Goal: Transaction & Acquisition: Download file/media

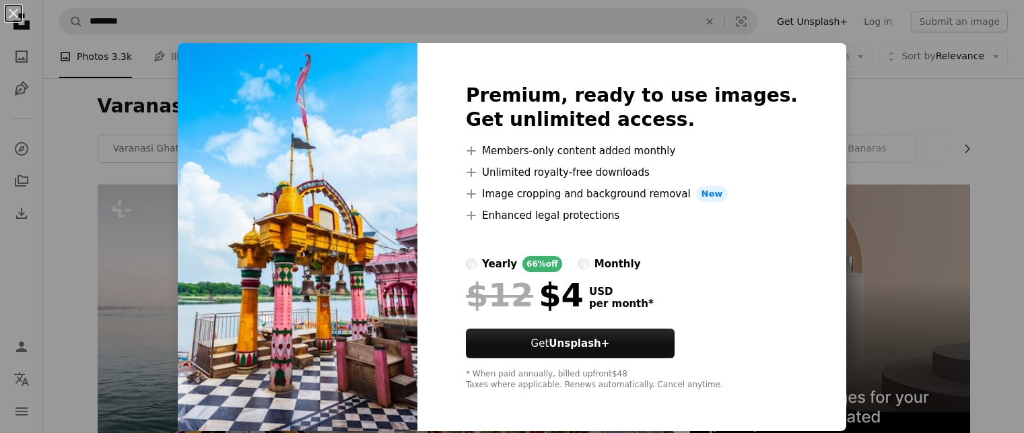
scroll to position [1741, 0]
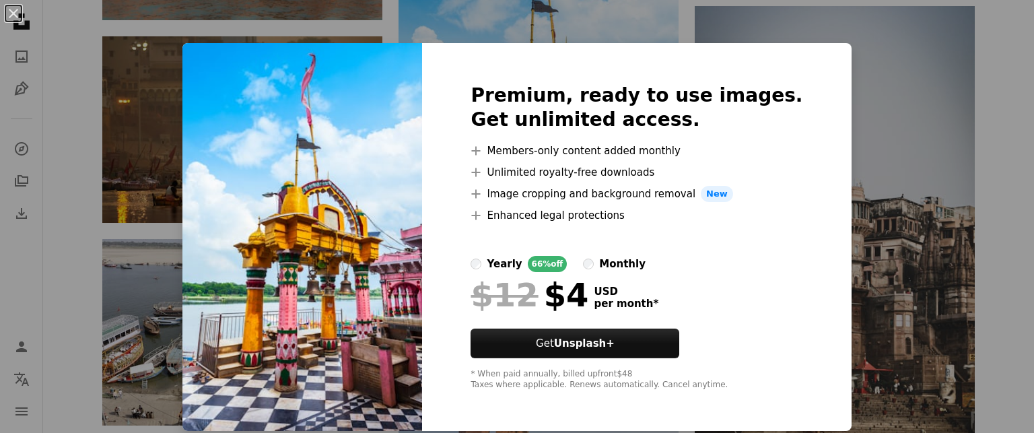
click at [857, 108] on div "An X shape Premium, ready to use images. Get unlimited access. A plus sign Memb…" at bounding box center [517, 216] width 1034 height 433
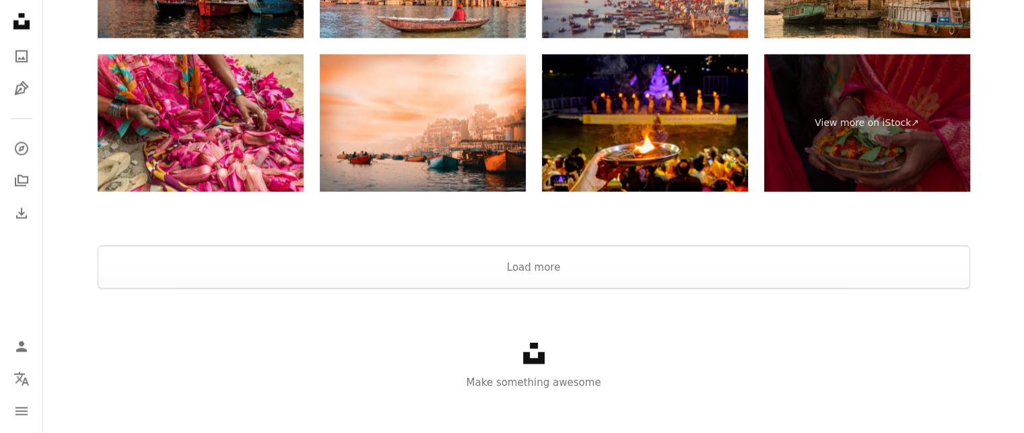
scroll to position [2958, 0]
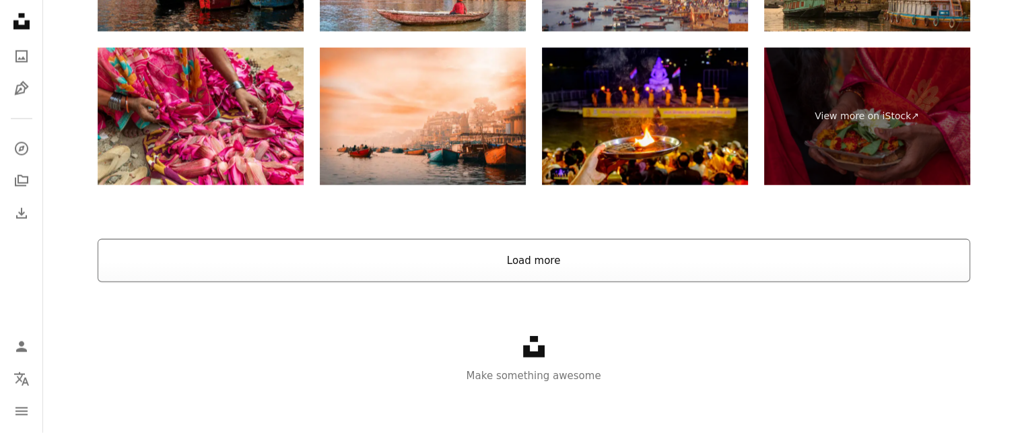
click at [526, 266] on button "Load more" at bounding box center [534, 260] width 872 height 43
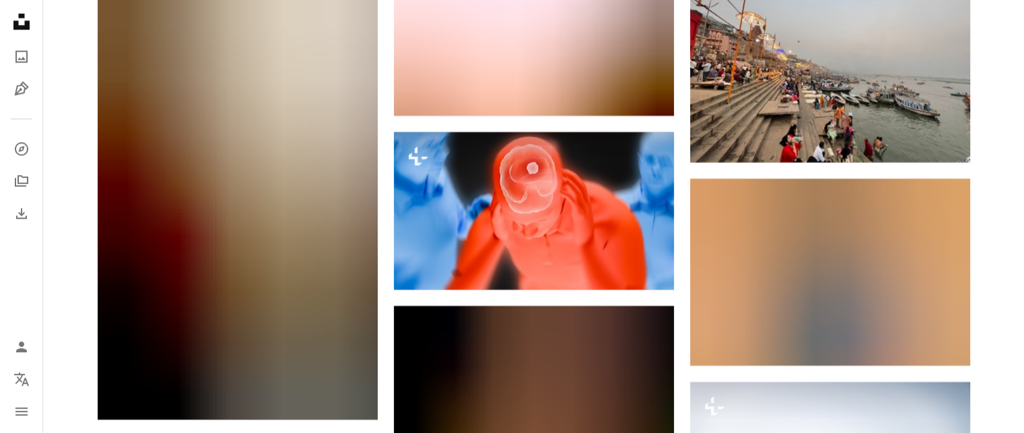
scroll to position [11424, 0]
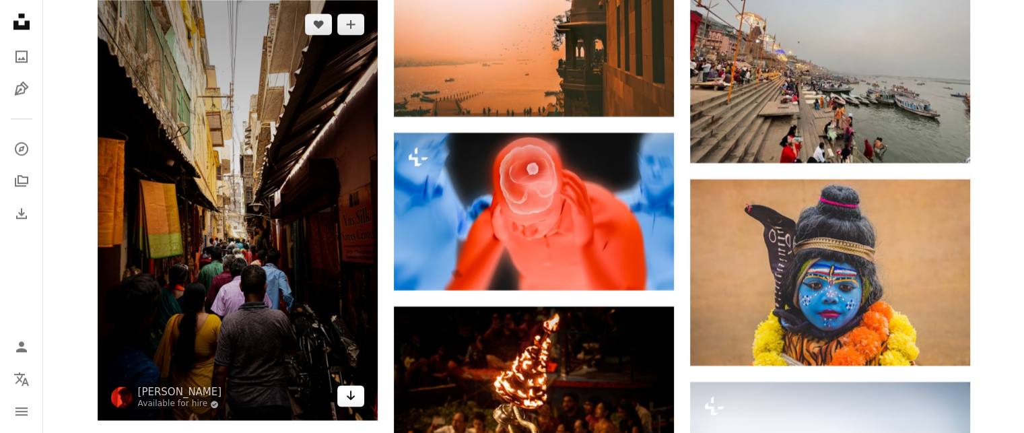
click at [352, 398] on icon "Arrow pointing down" at bounding box center [350, 395] width 11 height 16
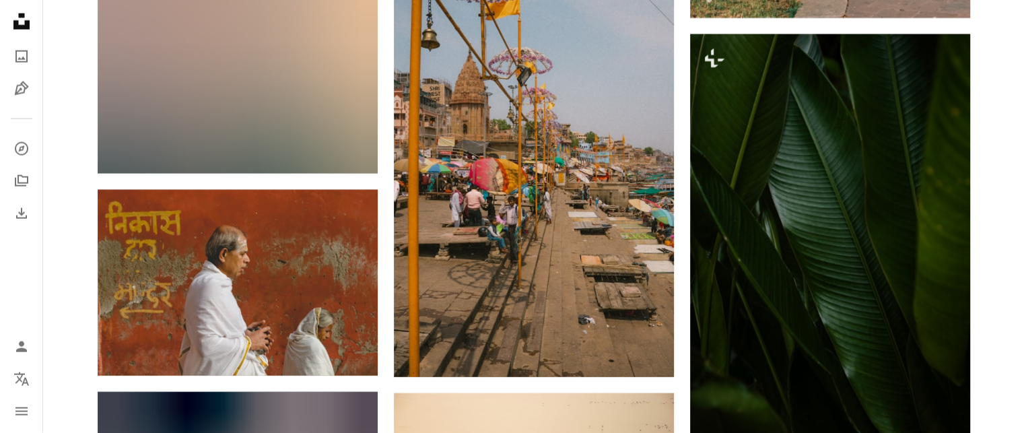
scroll to position [18630, 0]
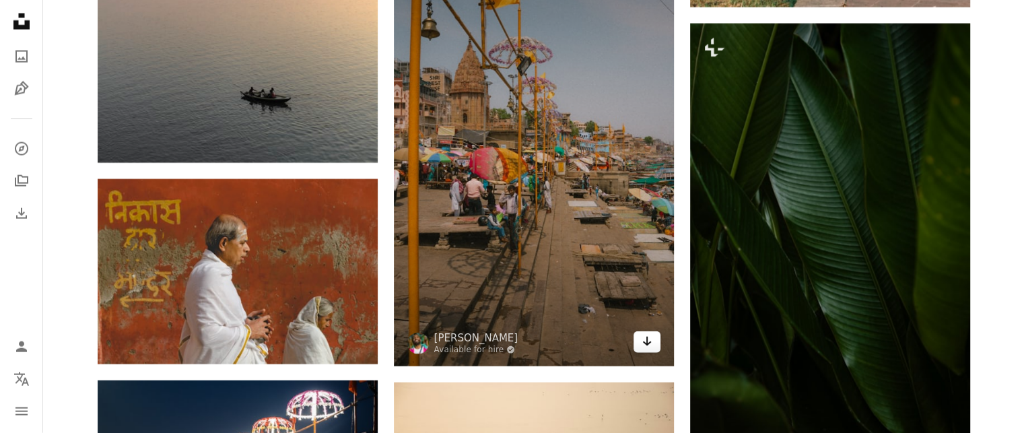
click at [645, 347] on icon "Arrow pointing down" at bounding box center [646, 341] width 11 height 16
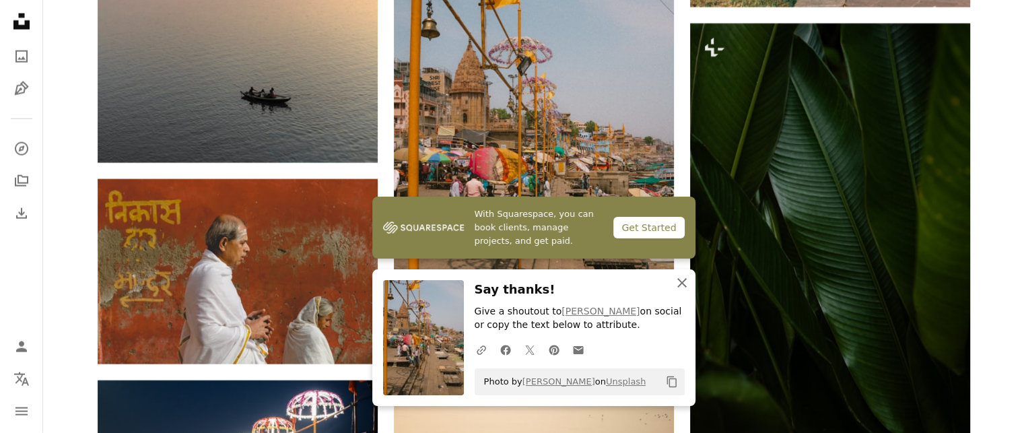
click at [684, 280] on icon "button" at bounding box center [681, 282] width 9 height 9
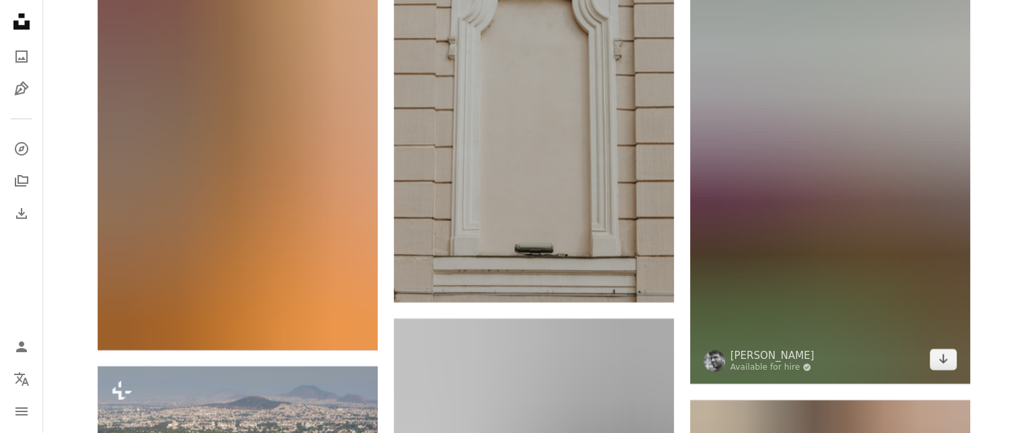
scroll to position [30458, 0]
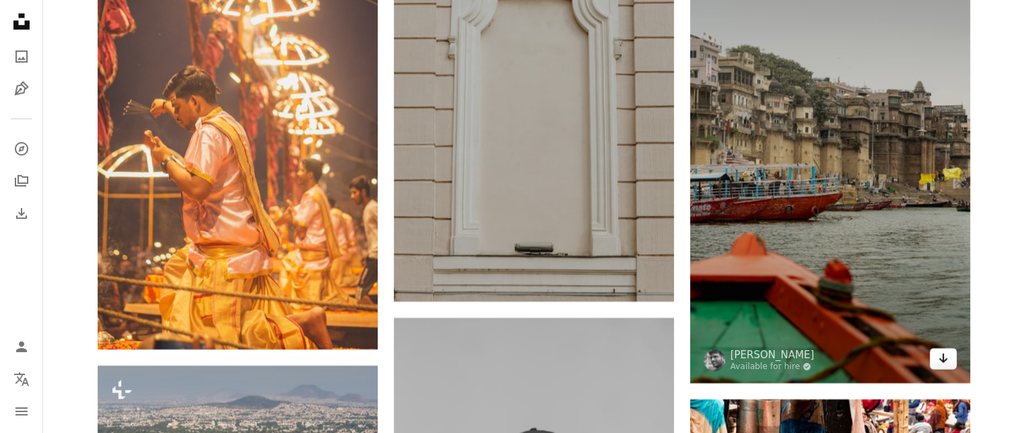
click at [937, 369] on link "Arrow pointing down" at bounding box center [942, 359] width 27 height 22
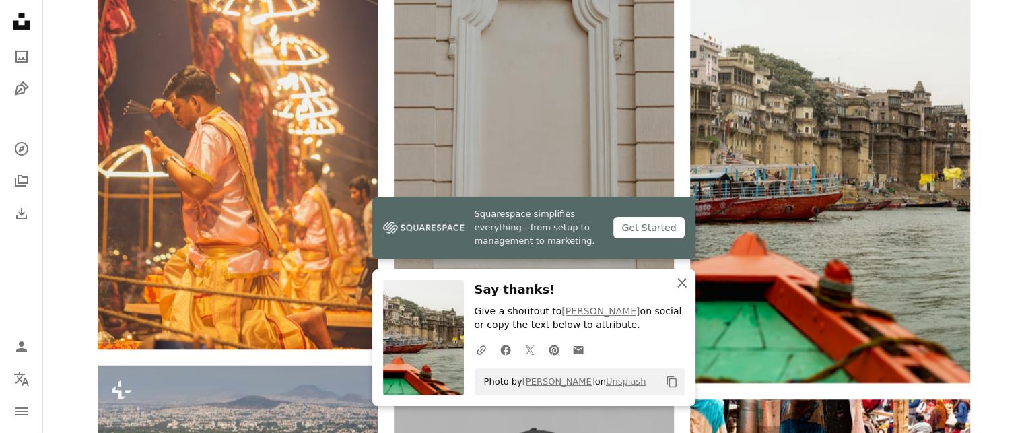
click at [681, 278] on icon "An X shape" at bounding box center [682, 283] width 16 height 16
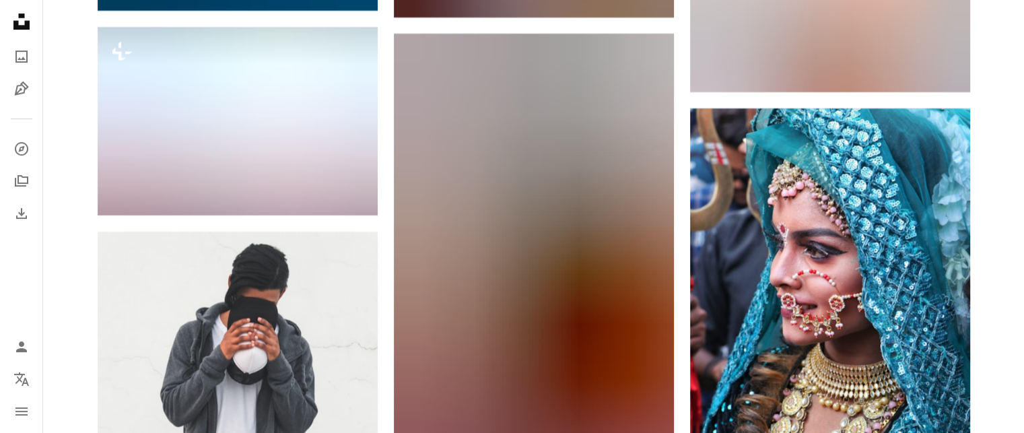
scroll to position [41580, 0]
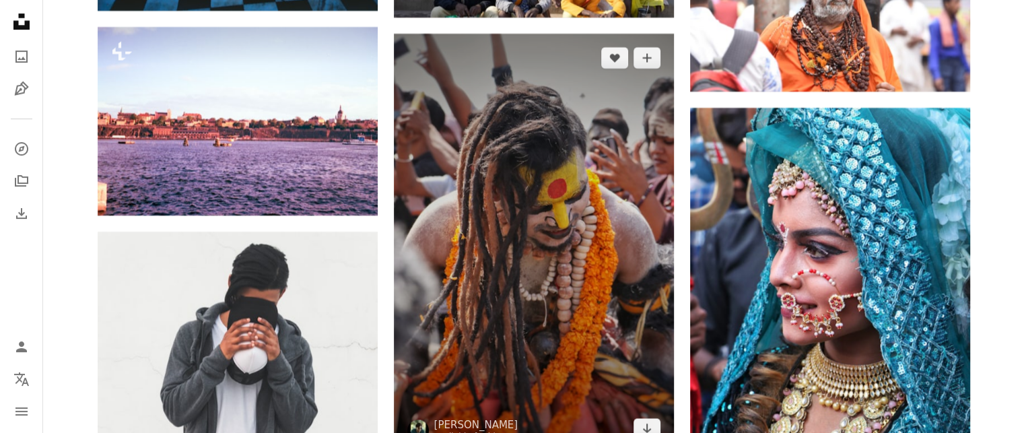
click at [583, 207] on img at bounding box center [534, 243] width 280 height 419
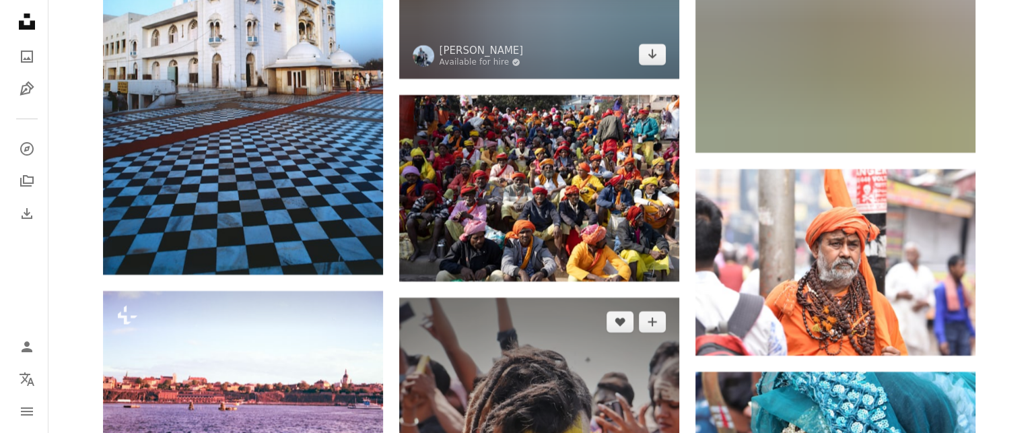
scroll to position [41540, 0]
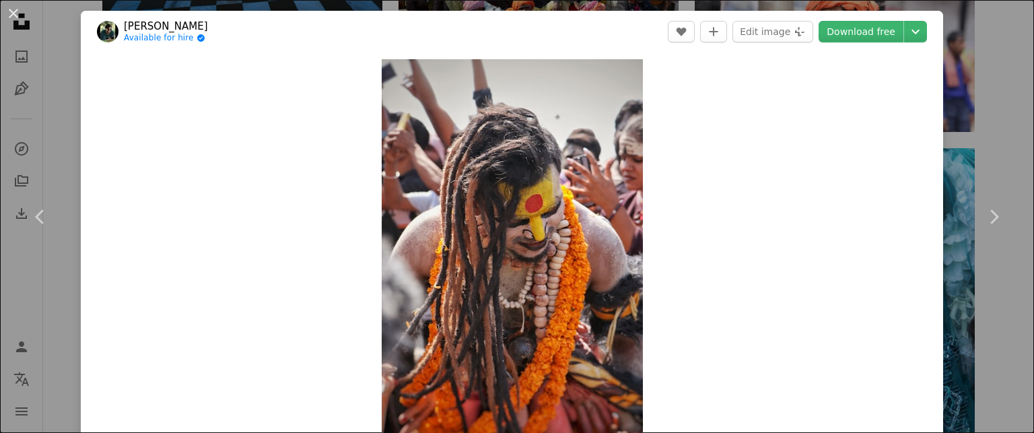
click at [945, 77] on div "An X shape Chevron left Chevron right [PERSON_NAME] Available for hire A checkm…" at bounding box center [517, 216] width 1034 height 433
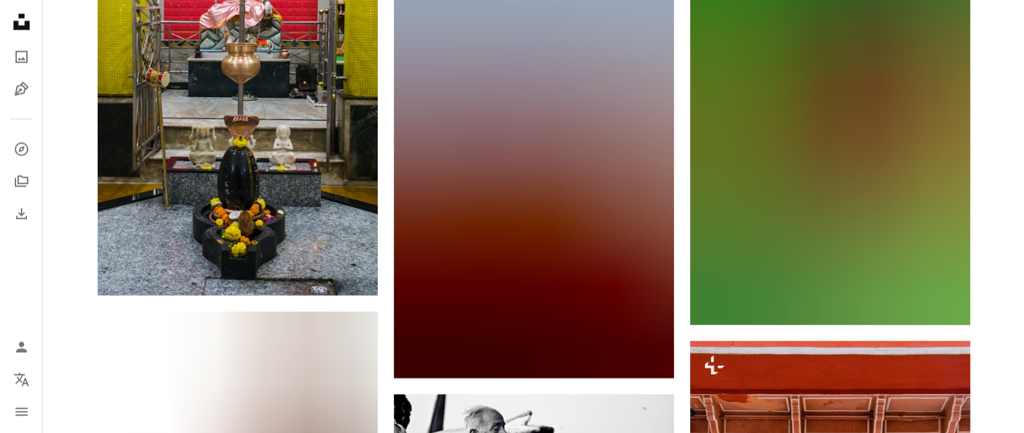
scroll to position [43400, 0]
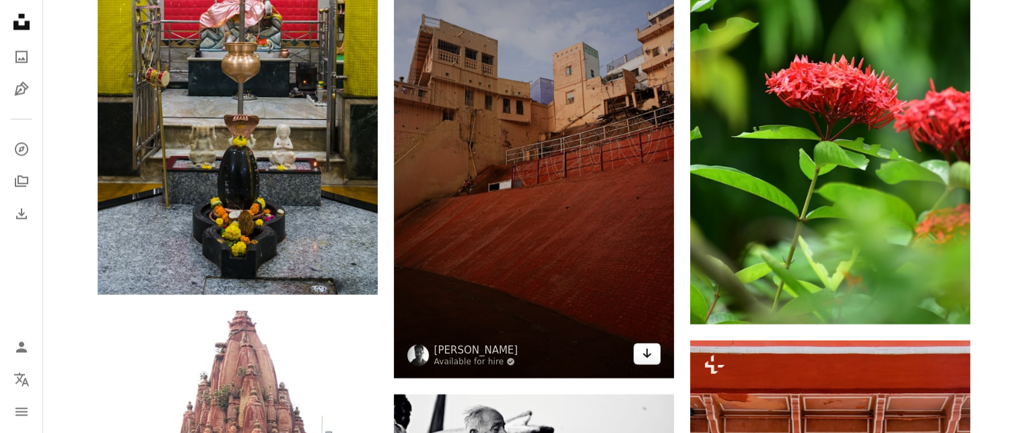
click at [645, 363] on link "Arrow pointing down" at bounding box center [646, 354] width 27 height 22
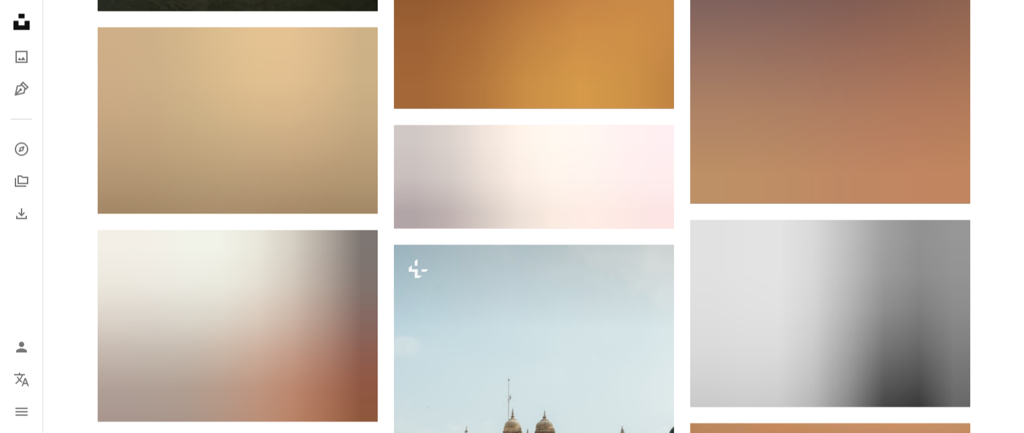
scroll to position [89368, 0]
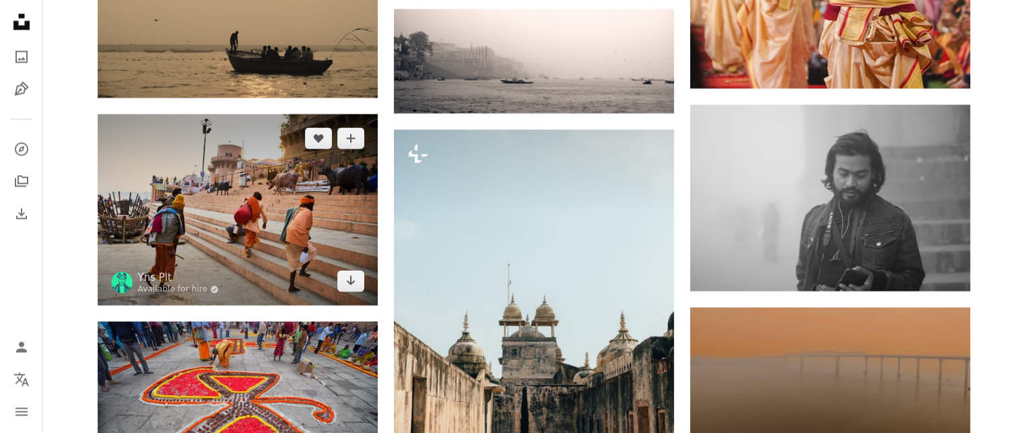
click at [293, 139] on img at bounding box center [238, 210] width 280 height 192
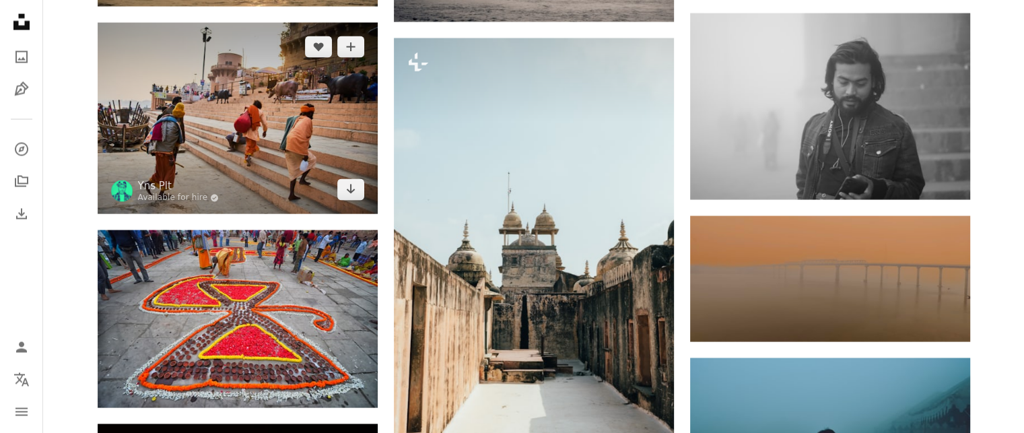
click at [253, 123] on img at bounding box center [238, 118] width 280 height 192
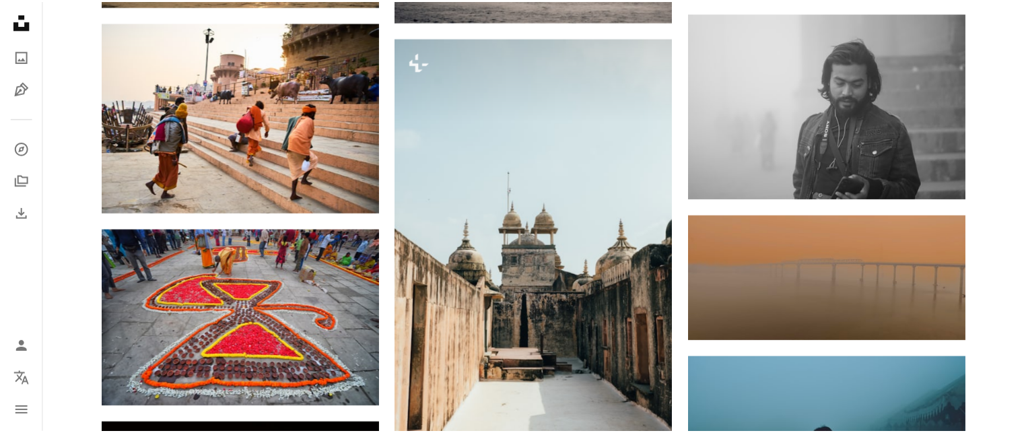
scroll to position [89733, 0]
